Goal: Task Accomplishment & Management: Manage account settings

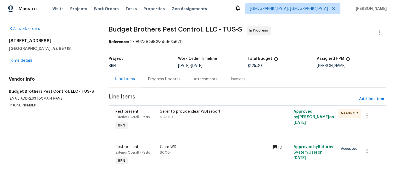
click at [224, 146] on div "Clear WDI" at bounding box center [214, 146] width 108 height 5
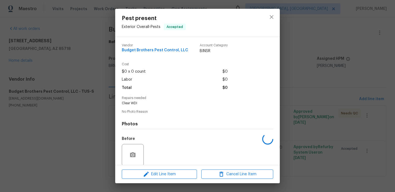
scroll to position [42, 0]
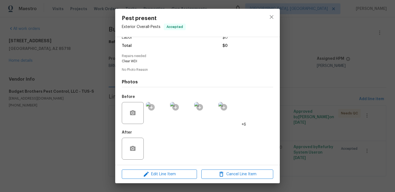
click at [81, 148] on div "Pest present Exterior Overall - Pests Accepted Vendor Budget Brothers Pest Cont…" at bounding box center [197, 96] width 395 height 192
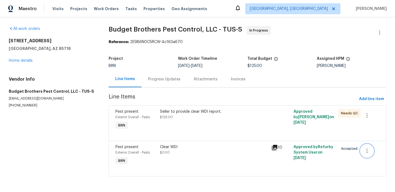
click at [372, 152] on button "button" at bounding box center [366, 150] width 13 height 13
click at [368, 152] on li "Cancel" at bounding box center [370, 150] width 21 height 9
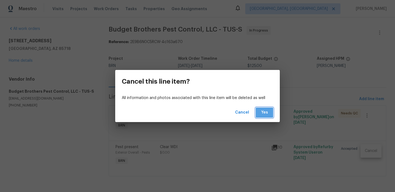
click at [269, 112] on button "Yes" at bounding box center [265, 112] width 18 height 10
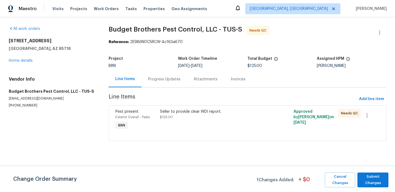
click at [62, 37] on div "All work orders 6255 N Camino Pimeria Alta Apt 81 Tucson, AZ 85718 Home details…" at bounding box center [52, 67] width 87 height 82
click at [372, 180] on span "Submit Changes" at bounding box center [372, 180] width 25 height 13
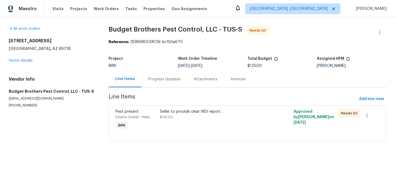
click at [157, 83] on div "Progress Updates" at bounding box center [164, 79] width 46 height 16
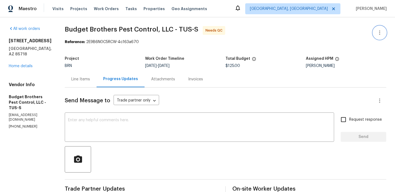
click at [378, 28] on button "button" at bounding box center [379, 32] width 13 height 13
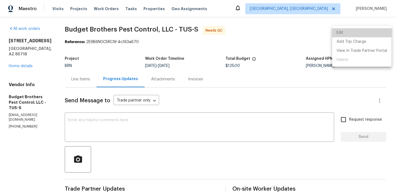
click at [363, 31] on li "Edit" at bounding box center [361, 32] width 59 height 9
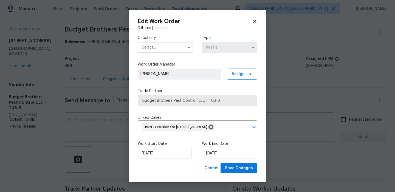
click at [164, 42] on input "text" at bounding box center [165, 47] width 55 height 11
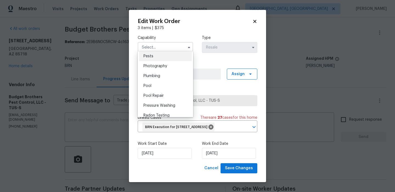
click at [155, 55] on div "Pests" at bounding box center [165, 56] width 53 height 10
type input "Pests"
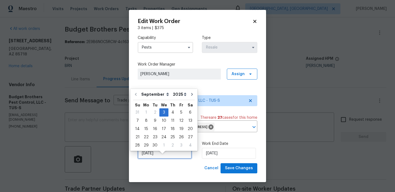
click at [152, 159] on input "03/09/2025" at bounding box center [165, 153] width 54 height 11
click at [177, 115] on div "5" at bounding box center [181, 113] width 9 height 8
type input "05/09/2025"
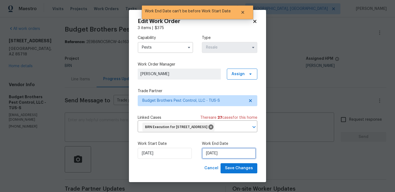
click at [205, 155] on input "05/09/2025" at bounding box center [229, 153] width 54 height 11
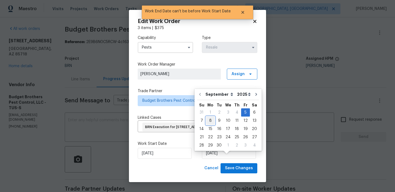
click at [206, 117] on div "8" at bounding box center [210, 121] width 9 height 8
type input "08/09/2025"
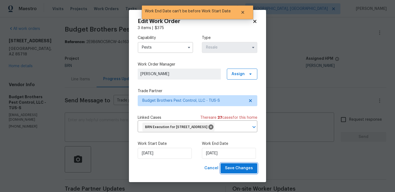
click at [231, 172] on span "Save Changes" at bounding box center [239, 168] width 28 height 7
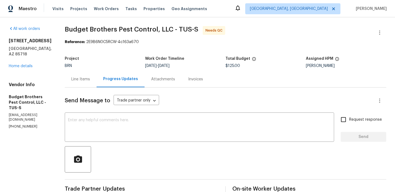
click at [21, 69] on div "6255 N Camino Pimeria Alta Apt 81 Tucson, AZ 85718 Home details" at bounding box center [30, 53] width 43 height 31
click at [23, 66] on link "Home details" at bounding box center [21, 66] width 24 height 4
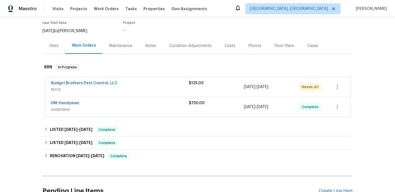
scroll to position [48, 0]
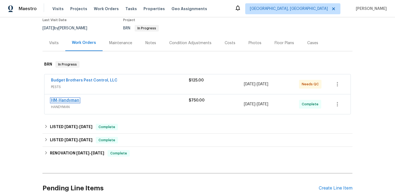
click at [62, 102] on link "HM-Handyman" at bounding box center [65, 100] width 28 height 4
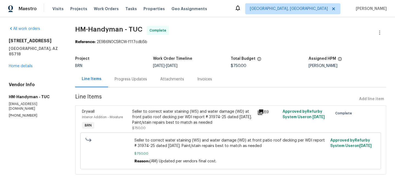
click at [178, 125] on div "Seller to correct water staining (WS) and water damage (WD) at front patio roof…" at bounding box center [193, 117] width 122 height 16
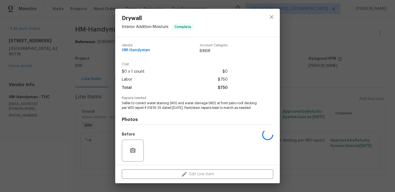
click at [160, 112] on div "Photos Before After" at bounding box center [197, 155] width 151 height 90
click at [160, 112] on div "Photos Before +18 After" at bounding box center [197, 155] width 151 height 90
click at [153, 106] on span "Seller to correct water staining (WS) and water damage (WD) at front patio roof…" at bounding box center [190, 105] width 136 height 9
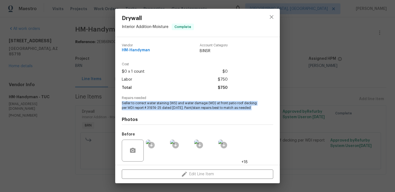
click at [153, 106] on span "Seller to correct water staining (WS) and water damage (WD) at front patio roof…" at bounding box center [190, 105] width 136 height 9
copy span "Seller to correct water staining (WS) and water damage (WD) at front patio roof…"
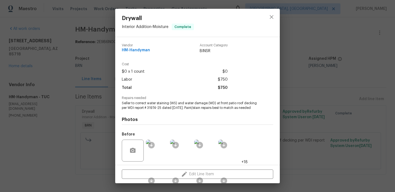
click at [89, 23] on div "Drywall Interior Addition - Moisture Complete Vendor HM-Handyman Account Catego…" at bounding box center [197, 96] width 395 height 192
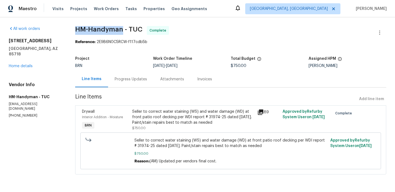
drag, startPoint x: 74, startPoint y: 28, endPoint x: 121, endPoint y: 29, distance: 47.7
click at [121, 29] on div "All work orders 6255 N Camino Pimeria Alta Apt 81 Tucson, AZ 85718 Home details…" at bounding box center [197, 103] width 395 height 172
copy span "HM-Handyman"
click at [149, 126] on div "Seller to correct water staining (WS) and water damage (WD) at front patio roof…" at bounding box center [193, 120] width 122 height 22
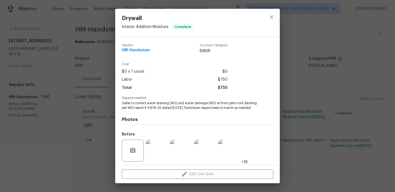
scroll to position [38, 0]
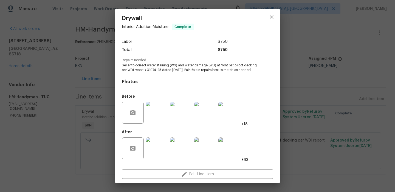
click at [158, 119] on img at bounding box center [157, 113] width 22 height 22
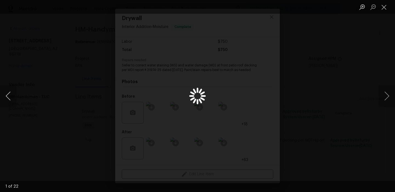
click at [6, 93] on button "Previous image" at bounding box center [8, 96] width 16 height 22
click at [15, 95] on button "Previous image" at bounding box center [8, 96] width 16 height 22
click at [7, 97] on button "Previous image" at bounding box center [8, 96] width 16 height 22
click at [9, 100] on button "Previous image" at bounding box center [8, 96] width 16 height 22
click at [63, 148] on div "Lightbox" at bounding box center [197, 96] width 395 height 192
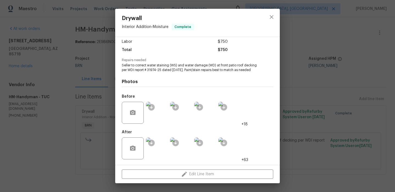
click at [154, 145] on img at bounding box center [157, 148] width 22 height 22
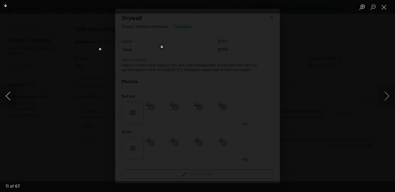
click at [11, 88] on button "Previous image" at bounding box center [8, 96] width 16 height 22
click at [386, 96] on button "Next image" at bounding box center [386, 96] width 16 height 22
click at [386, 97] on button "Next image" at bounding box center [386, 96] width 16 height 22
click at [81, 50] on div "Lightbox" at bounding box center [197, 96] width 395 height 192
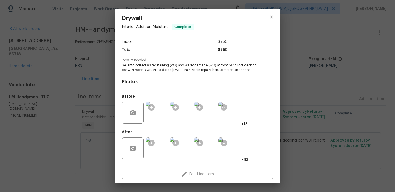
click at [75, 75] on div "Drywall Interior Addition - Moisture Complete Vendor HM-Handyman Account Catego…" at bounding box center [197, 96] width 395 height 192
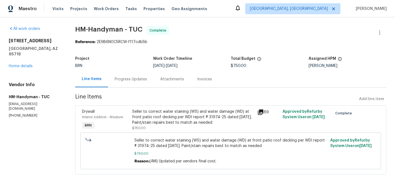
click at [198, 78] on div "Invoices" at bounding box center [204, 78] width 15 height 5
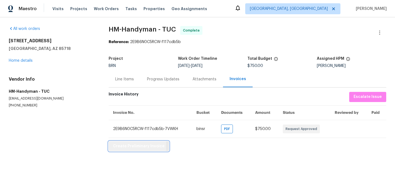
click at [126, 146] on span "Create Preliminary Invoice" at bounding box center [139, 146] width 52 height 7
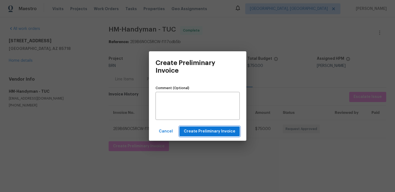
click at [192, 134] on span "Create Preliminary Invoice" at bounding box center [210, 131] width 52 height 7
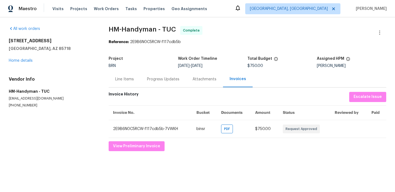
click at [26, 57] on div "6255 N Camino Pimeria Alta Apt 81 Tucson, AZ 85718 Home details" at bounding box center [52, 50] width 87 height 25
click at [24, 58] on div "6255 N Camino Pimeria Alta Apt 81 Tucson, AZ 85718 Home details" at bounding box center [52, 50] width 87 height 25
click at [18, 64] on div "All work orders 6255 N Camino Pimeria Alta Apt 81 Tucson, AZ 85718 Home details…" at bounding box center [52, 67] width 87 height 82
click at [21, 60] on link "Home details" at bounding box center [21, 61] width 24 height 4
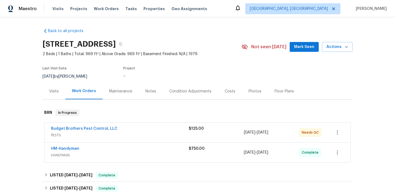
scroll to position [26, 0]
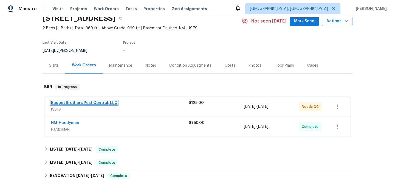
click at [69, 105] on link "Budget Brothers Pest Control, LLC" at bounding box center [84, 103] width 66 height 4
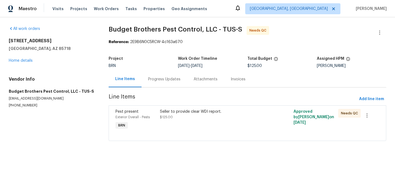
click at [170, 111] on div "Seller to provide clear WDI report." at bounding box center [214, 111] width 108 height 5
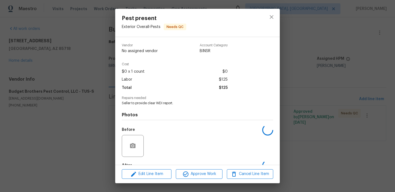
scroll to position [33, 0]
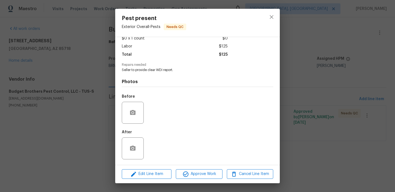
click at [191, 167] on div "Edit Line Item Approve Work Cancel Line Item" at bounding box center [197, 174] width 164 height 18
click at [191, 168] on div "Edit Line Item Approve Work Cancel Line Item" at bounding box center [197, 174] width 164 height 18
click at [191, 170] on button "Approve Work" at bounding box center [199, 174] width 46 height 10
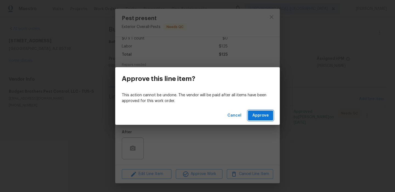
click at [251, 118] on button "Approve" at bounding box center [260, 115] width 25 height 10
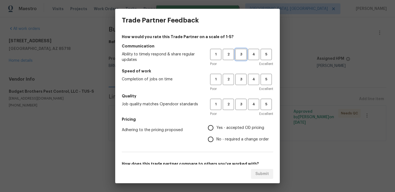
click at [239, 58] on button "3" at bounding box center [240, 54] width 11 height 11
click at [239, 75] on button "3" at bounding box center [240, 79] width 11 height 11
click at [239, 98] on div "Quality Job quality matches Opendoor standards 1 2 3 4 5 Poor Excellent" at bounding box center [197, 104] width 151 height 23
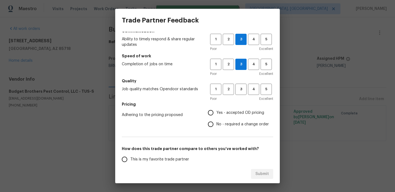
click at [207, 114] on input "Yes - accepted OD pricing" at bounding box center [211, 113] width 12 height 12
radio input "true"
click at [241, 91] on span "3" at bounding box center [241, 89] width 10 height 6
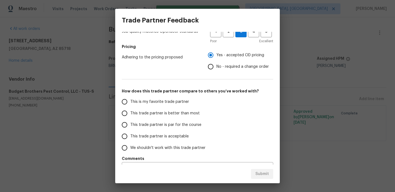
click at [155, 101] on span "This is my favorite trade partner" at bounding box center [159, 102] width 59 height 6
click at [130, 101] on input "This is my favorite trade partner" at bounding box center [125, 102] width 12 height 12
click at [260, 172] on span "Submit" at bounding box center [261, 174] width 13 height 7
radio input "true"
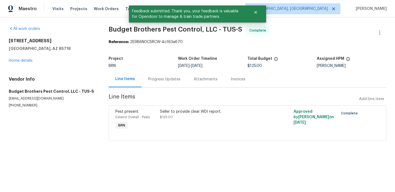
click at [160, 80] on div "Progress Updates" at bounding box center [164, 78] width 32 height 5
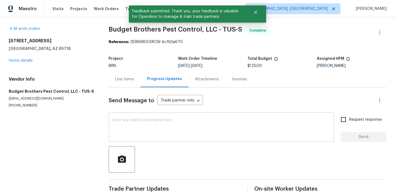
click at [157, 123] on textarea at bounding box center [221, 127] width 219 height 19
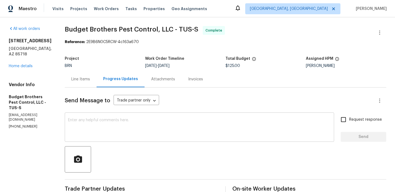
paste textarea "WO is approved, Please upload the invoice under the invoice section.Thanks"
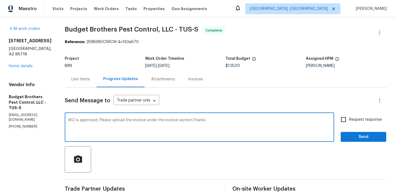
type textarea "WO is approved, Please upload the invoice under the invoice section.Thanks"
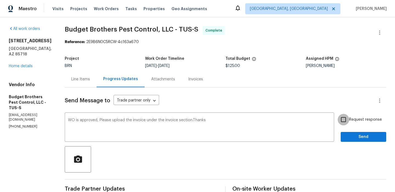
click at [339, 120] on input "Request response" at bounding box center [343, 120] width 12 height 12
checkbox input "true"
click at [348, 137] on span "Send" at bounding box center [363, 137] width 37 height 7
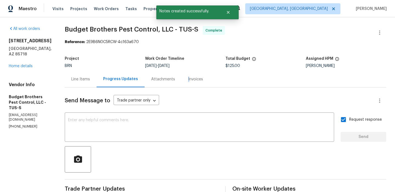
click at [197, 76] on div "Invoices" at bounding box center [195, 78] width 15 height 5
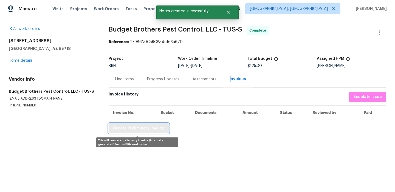
click at [131, 132] on button "Create Preliminary Invoice" at bounding box center [139, 128] width 60 height 10
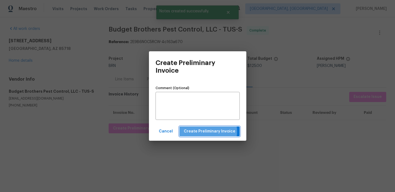
click at [199, 132] on span "Create Preliminary Invoice" at bounding box center [210, 131] width 52 height 7
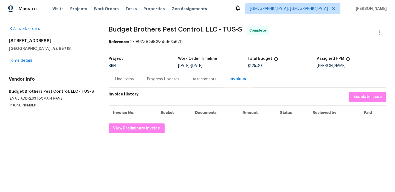
click at [150, 81] on div "Progress Updates" at bounding box center [163, 78] width 32 height 5
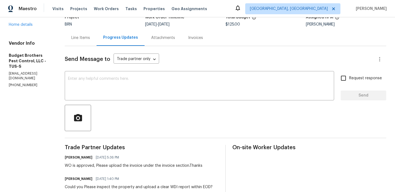
scroll to position [50, 0]
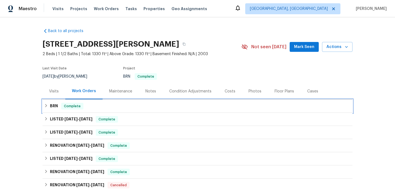
click at [64, 103] on div "Complete" at bounding box center [72, 106] width 22 height 7
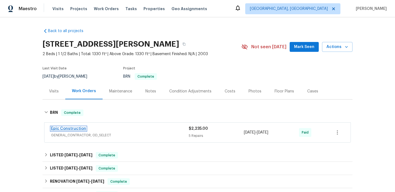
click at [65, 127] on link "Epic Construction" at bounding box center [68, 129] width 35 height 4
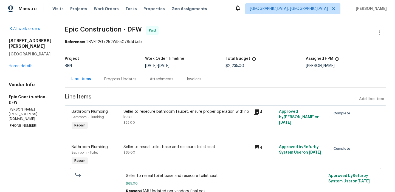
click at [187, 79] on div "Invoices" at bounding box center [194, 78] width 15 height 5
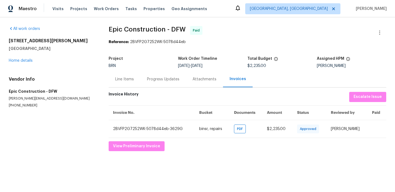
click at [158, 80] on div "Progress Updates" at bounding box center [163, 78] width 32 height 5
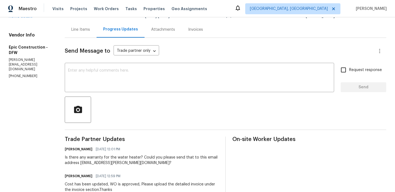
scroll to position [51, 0]
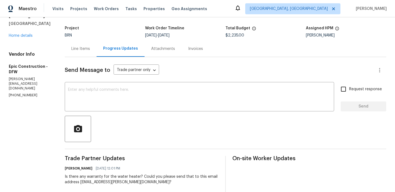
click at [78, 55] on div "Line Items" at bounding box center [81, 49] width 32 height 16
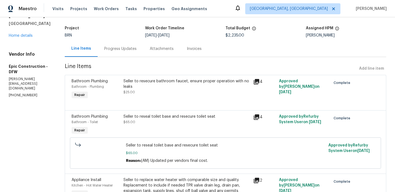
scroll to position [36, 0]
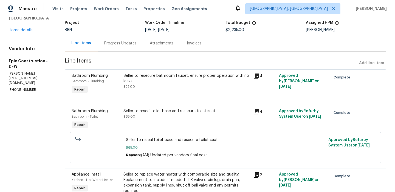
click at [156, 85] on div "Seller to resecure bathroom faucet, ensure proper operation with no leaks $25.00" at bounding box center [186, 81] width 126 height 16
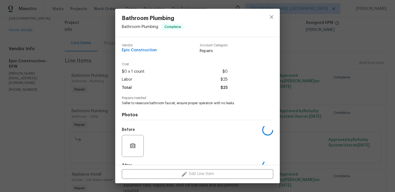
scroll to position [33, 0]
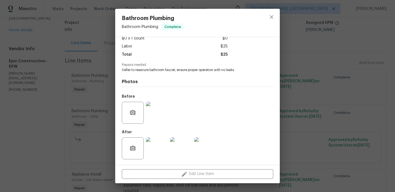
click at [33, 108] on div "Bathroom Plumbing Bathroom - Plumbing Complete Vendor Epic Construction Account…" at bounding box center [197, 96] width 395 height 192
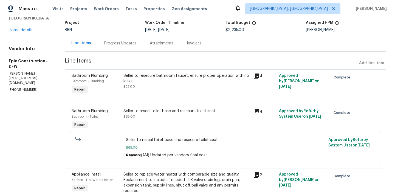
scroll to position [103, 0]
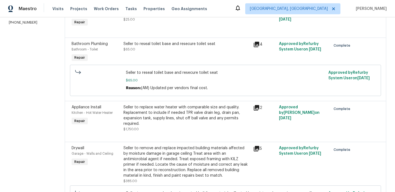
click at [148, 118] on div "Seller to replace water heater with comparable size and quality. Replacement to…" at bounding box center [186, 115] width 126 height 22
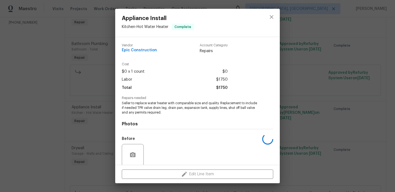
scroll to position [42, 0]
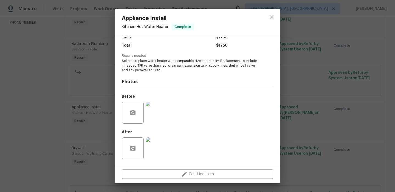
click at [156, 149] on img at bounding box center [157, 148] width 22 height 22
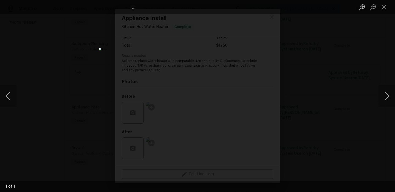
click at [80, 116] on div "Lightbox" at bounding box center [197, 96] width 395 height 192
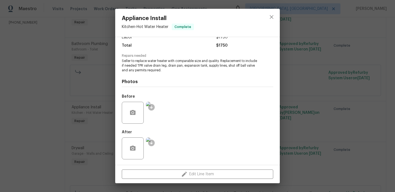
click at [157, 111] on img at bounding box center [157, 113] width 22 height 22
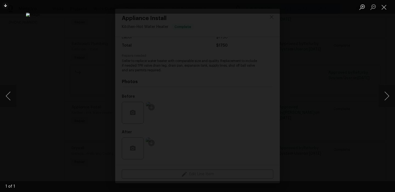
click at [76, 106] on div "Lightbox" at bounding box center [197, 96] width 395 height 192
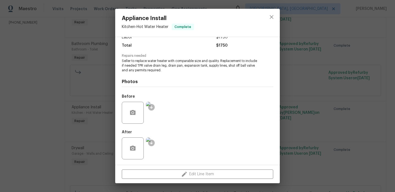
click at [72, 102] on div "Appliance Install Kitchen - Hot Water Heater Complete Vendor Epic Construction …" at bounding box center [197, 96] width 395 height 192
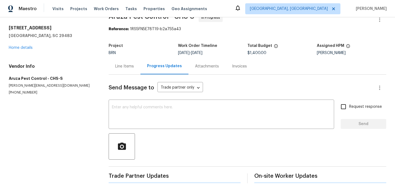
scroll to position [14, 0]
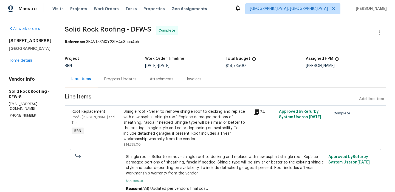
click at [194, 85] on div "Invoices" at bounding box center [194, 79] width 28 height 16
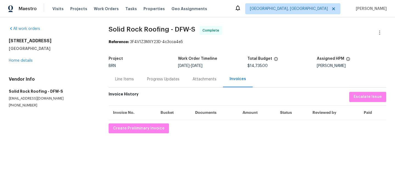
click at [155, 66] on div "BRN" at bounding box center [143, 66] width 69 height 4
click at [152, 75] on div "Progress Updates" at bounding box center [163, 79] width 46 height 16
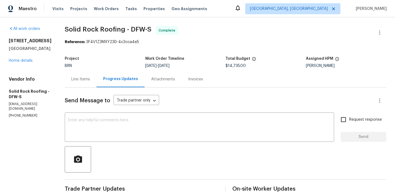
click at [92, 83] on div "Line Items" at bounding box center [81, 79] width 32 height 16
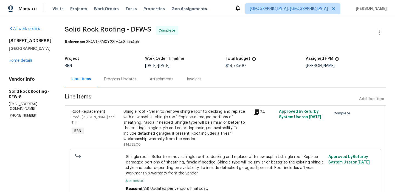
click at [149, 106] on div "Roof Replacement Roof - [PERSON_NAME] and Trim BRN Shingle roof - Seller to rem…" at bounding box center [225, 176] width 321 height 142
click at [147, 107] on div "Shingle roof - Seller to remove shingle roof to decking and replace with new as…" at bounding box center [187, 128] width 130 height 42
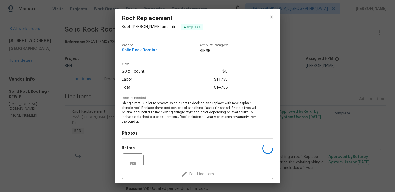
click at [138, 115] on span "Shingle roof - Seller to remove shingle roof to decking and replace with new as…" at bounding box center [190, 112] width 136 height 23
click at [137, 115] on span "Shingle roof - Seller to remove shingle roof to decking and replace with new as…" at bounding box center [190, 112] width 136 height 23
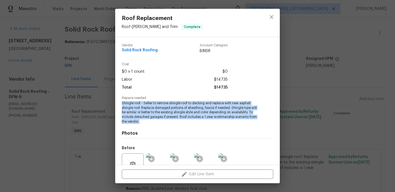
click at [137, 115] on span "Shingle roof - Seller to remove shingle roof to decking and replace with new as…" at bounding box center [190, 112] width 136 height 23
copy span "Shingle roof - Seller to remove shingle roof to decking and replace with new as…"
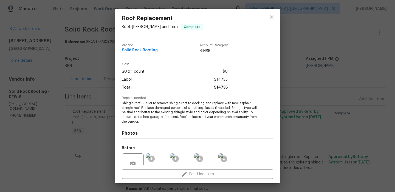
click at [76, 26] on div "Roof Replacement Roof - [PERSON_NAME] and Trim Complete Vendor Solid Rock Roofi…" at bounding box center [197, 96] width 395 height 192
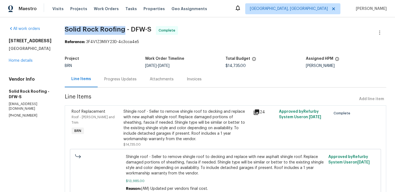
drag, startPoint x: 61, startPoint y: 26, endPoint x: 123, endPoint y: 27, distance: 62.0
click at [123, 27] on div "All work orders [STREET_ADDRESS][PERSON_NAME] Home details Vendor Info Solid Ro…" at bounding box center [197, 140] width 395 height 246
copy span "Solid Rock Roofing"
click at [154, 122] on div "Shingle roof - Seller to remove shingle roof to decking and replace with new as…" at bounding box center [186, 125] width 126 height 33
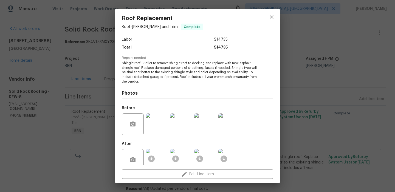
scroll to position [52, 0]
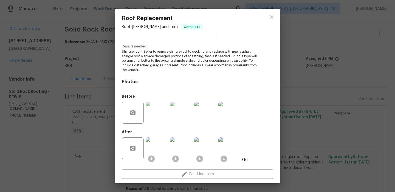
click at [157, 118] on img at bounding box center [157, 113] width 22 height 22
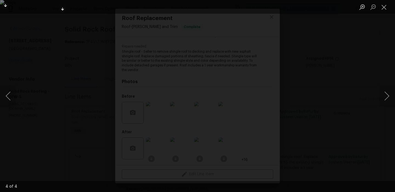
click at [27, 85] on div "Lightbox" at bounding box center [197, 96] width 395 height 192
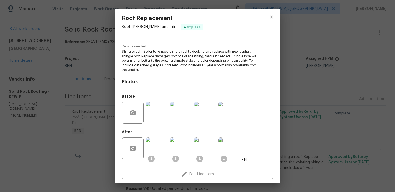
click at [158, 147] on img at bounding box center [157, 148] width 22 height 22
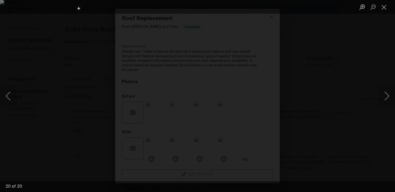
click at [46, 45] on div "Lightbox" at bounding box center [197, 96] width 395 height 192
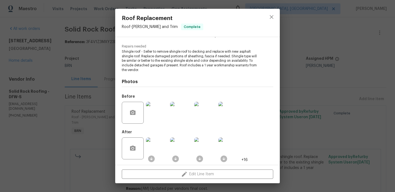
click at [63, 65] on div "Roof Replacement Roof - [PERSON_NAME] and Trim Complete Vendor Solid Rock Roofi…" at bounding box center [197, 96] width 395 height 192
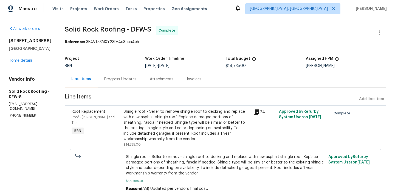
click at [180, 73] on div "Invoices" at bounding box center [194, 79] width 28 height 16
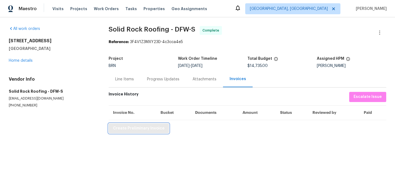
click at [134, 130] on span "Create Preliminary Invoice" at bounding box center [139, 128] width 52 height 7
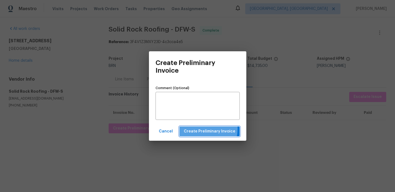
click at [196, 128] on span "Create Preliminary Invoice" at bounding box center [210, 131] width 52 height 7
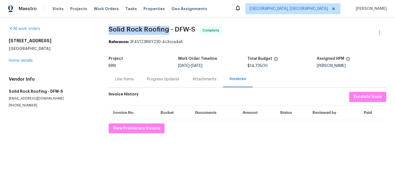
drag, startPoint x: 102, startPoint y: 32, endPoint x: 166, endPoint y: 29, distance: 64.2
click at [166, 29] on div "All work orders [STREET_ADDRESS][PERSON_NAME] Home details Vendor Info Solid Ro…" at bounding box center [197, 79] width 395 height 125
copy span "Solid Rock Roofing"
